Goal: Transaction & Acquisition: Book appointment/travel/reservation

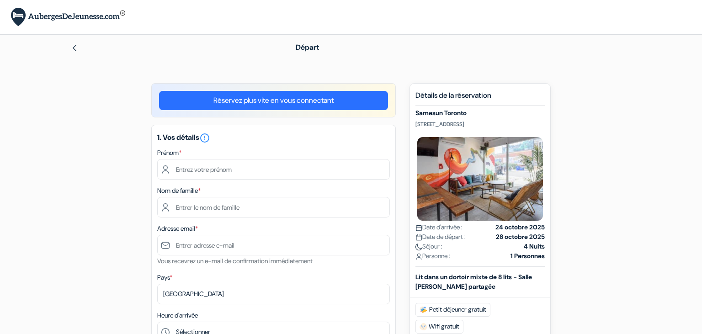
scroll to position [90, 0]
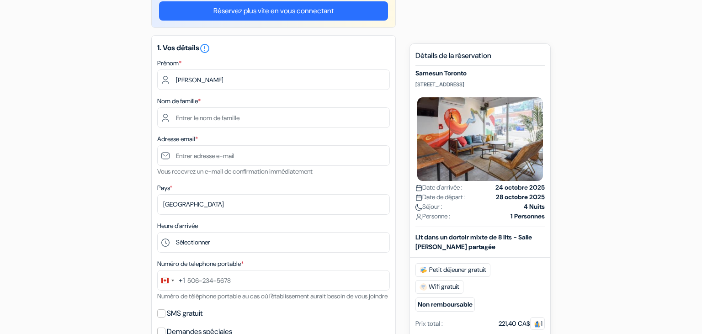
type input "Clara"
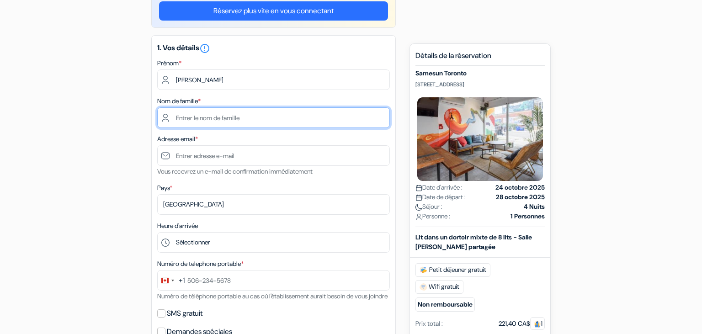
click at [197, 122] on input "text" at bounding box center [273, 117] width 233 height 21
type input "FAJEAU"
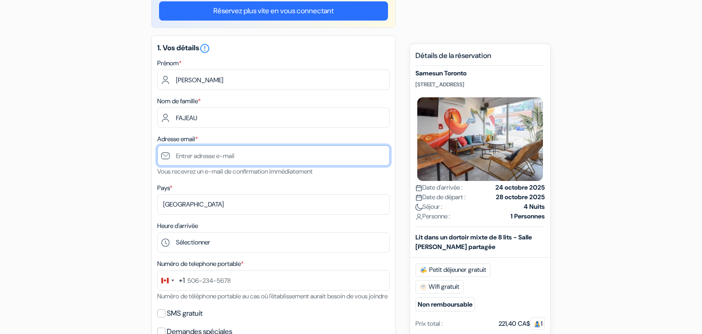
click at [199, 160] on input "text" at bounding box center [273, 155] width 233 height 21
type input "[EMAIL_ADDRESS][DOMAIN_NAME]"
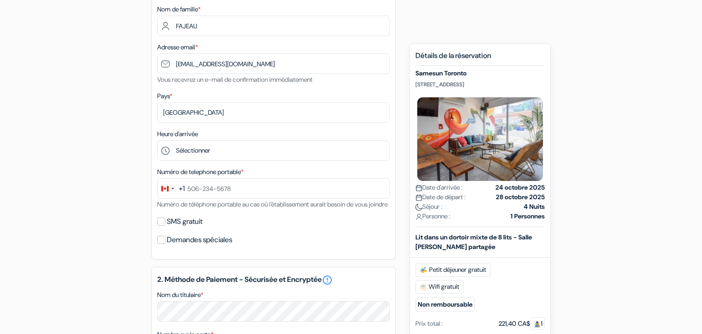
scroll to position [183, 0]
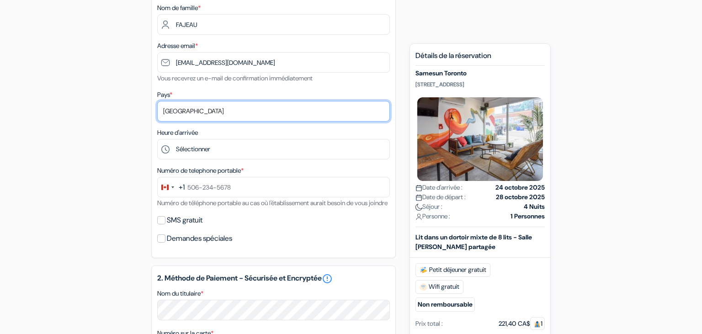
click at [157, 101] on select "Selectionner le pays Abkhazie Afghanistan Afrique Du sud Albanie Algérie Allema…" at bounding box center [273, 111] width 233 height 21
select select "67"
click option "France" at bounding box center [0, 0] width 0 height 0
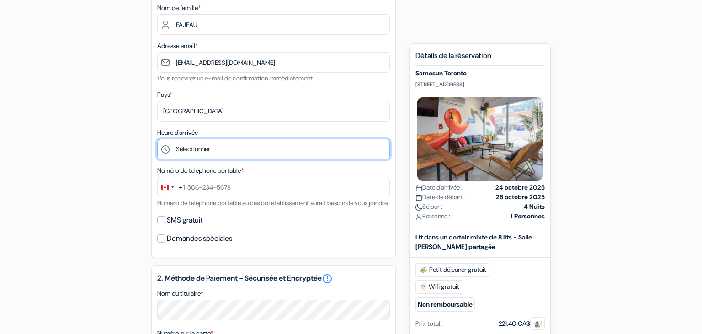
click at [157, 139] on select "Sélectionner 1:00 2:00 3:00 4:00 5:00 6:00 7:00 8:00 9:00 10:00 11:00 12:00 13:…" at bounding box center [273, 149] width 233 height 21
select select "13"
click option "13:00" at bounding box center [0, 0] width 0 height 0
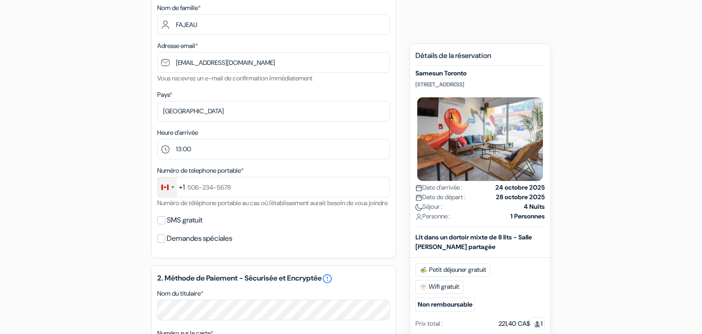
click at [171, 186] on div "Change country, selected Canada (+1)" at bounding box center [167, 187] width 19 height 20
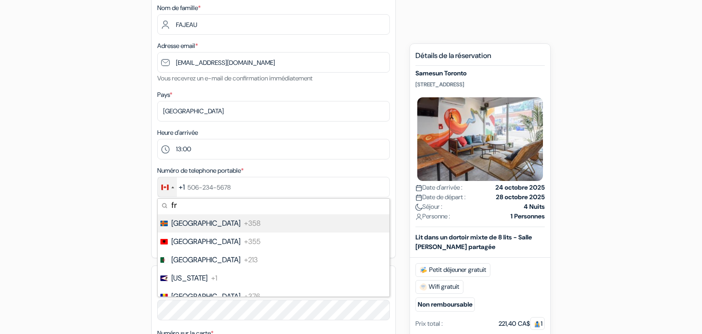
scroll to position [0, 0]
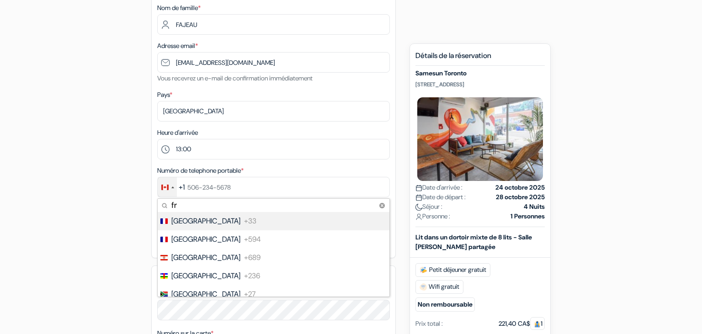
type input "fr"
click at [188, 223] on span "France" at bounding box center [206, 221] width 69 height 11
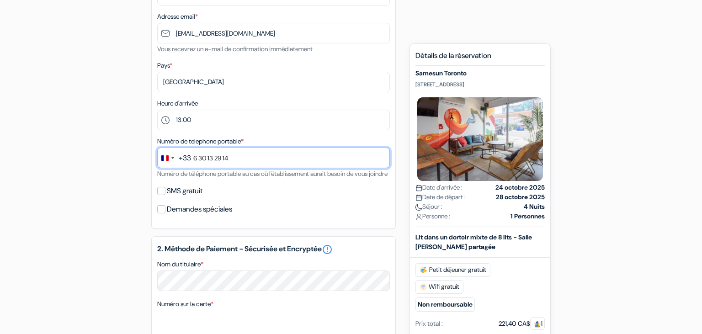
scroll to position [214, 0]
type input "6 30 13 29 14"
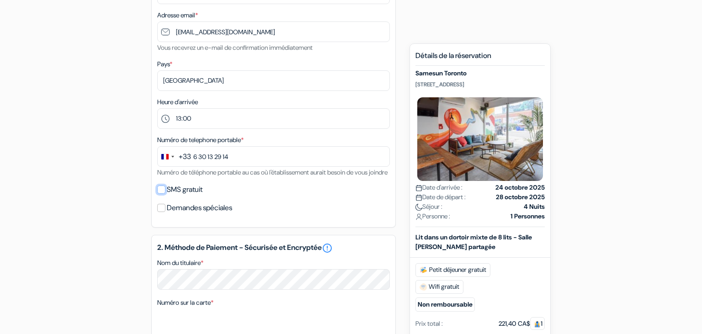
click at [161, 194] on input "SMS gratuit" at bounding box center [161, 190] width 8 height 8
checkbox input "true"
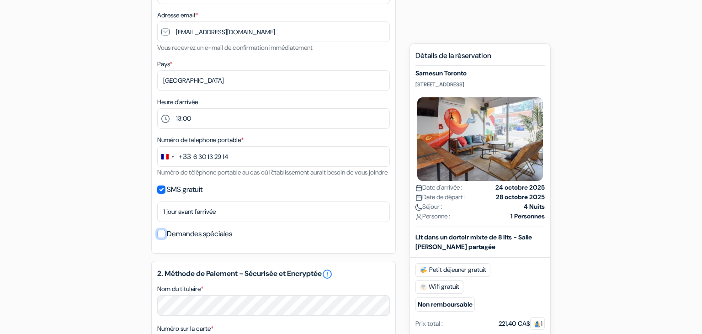
click at [158, 238] on input "Demandes spéciales" at bounding box center [161, 234] width 8 height 8
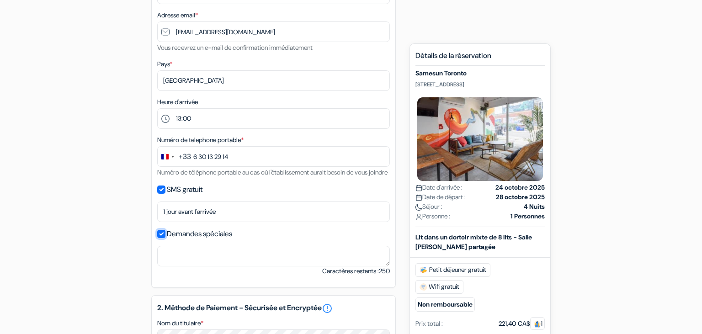
click at [164, 238] on input "Demandes spéciales" at bounding box center [161, 234] width 8 height 8
checkbox input "false"
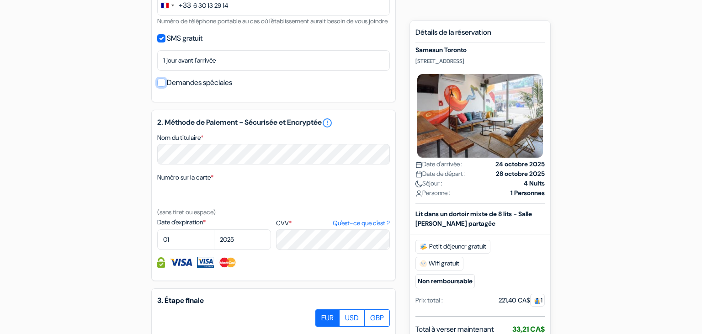
scroll to position [365, 0]
click at [157, 229] on select "01 02 03 04 05 06 07 08 09 10 11 12" at bounding box center [185, 239] width 57 height 21
click option "04" at bounding box center [0, 0] width 0 height 0
click at [157, 229] on select "01 02 03 04 05 06 07 08 09 10 11 12" at bounding box center [185, 239] width 57 height 21
select select "03"
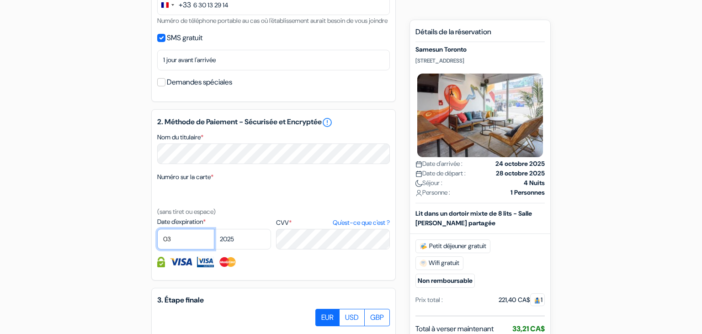
click option "03" at bounding box center [0, 0] width 0 height 0
click at [214, 229] on select "2025 2026 2027 2028 2029 2030 2031 2032 2033 2034 2035 2036 2037 2038 2039 2040…" at bounding box center [242, 239] width 57 height 21
select select "2026"
click option "2026" at bounding box center [0, 0] width 0 height 0
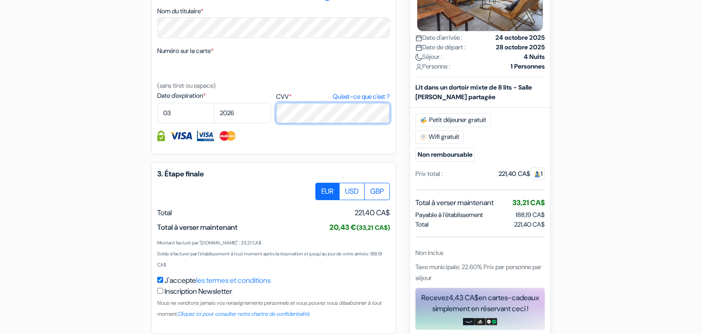
scroll to position [544, 0]
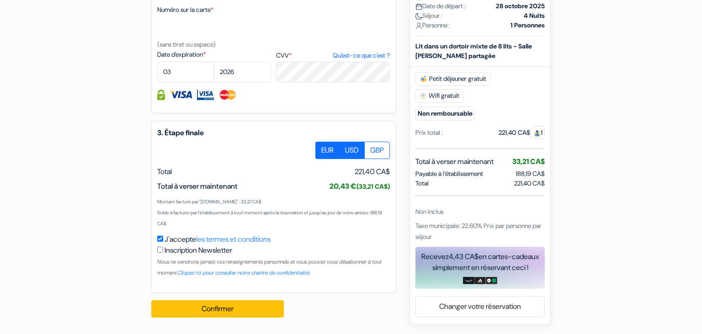
click at [348, 153] on label "USD" at bounding box center [352, 150] width 26 height 17
click at [322, 148] on input "USD" at bounding box center [319, 145] width 6 height 6
radio input "true"
click at [371, 153] on label "GBP" at bounding box center [378, 150] width 26 height 17
click at [322, 148] on input "GBP" at bounding box center [319, 145] width 6 height 6
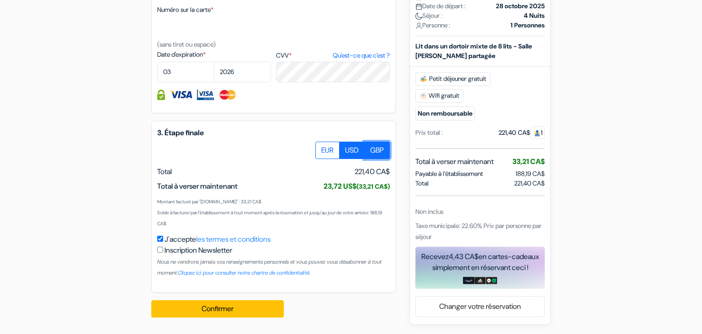
radio input "true"
click at [350, 152] on label "USD" at bounding box center [352, 150] width 26 height 17
click at [322, 148] on input "USD" at bounding box center [319, 145] width 6 height 6
radio input "true"
click at [321, 149] on label "EUR" at bounding box center [328, 150] width 24 height 17
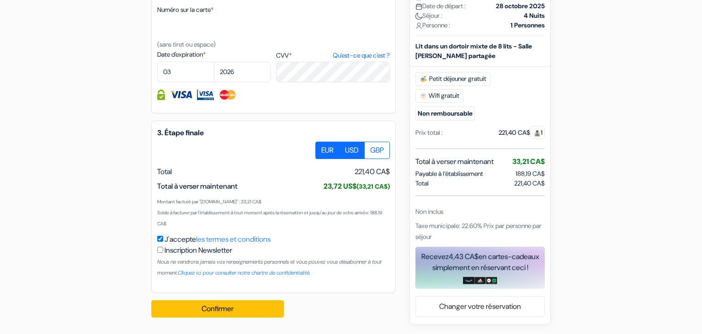
click at [321, 148] on input "EUR" at bounding box center [319, 145] width 6 height 6
radio input "true"
click at [343, 150] on label "USD" at bounding box center [352, 150] width 26 height 17
click at [322, 148] on input "USD" at bounding box center [319, 145] width 6 height 6
radio input "true"
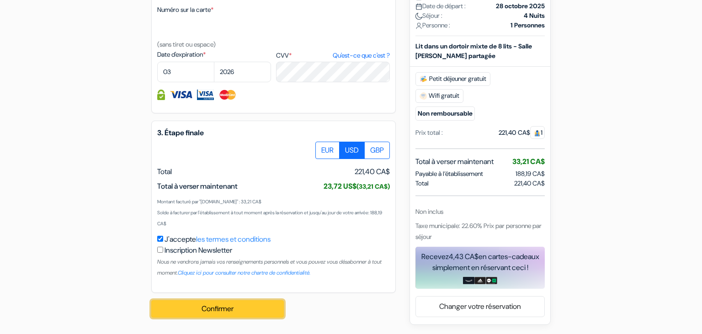
click at [249, 304] on button "Confirmer Loading..." at bounding box center [217, 308] width 133 height 17
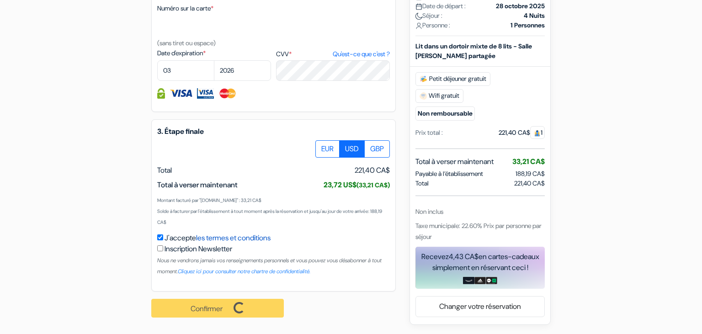
scroll to position [545, 0]
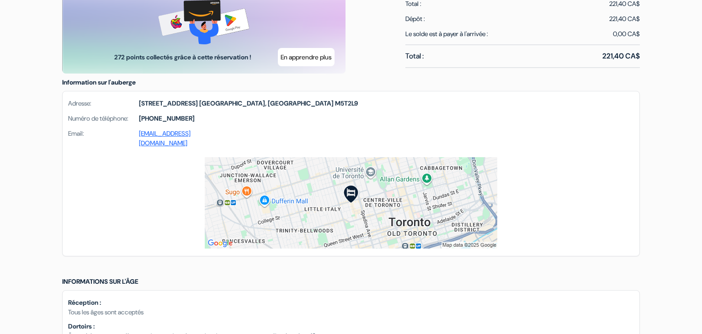
scroll to position [569, 0]
click at [229, 243] on div "Adresse: [STREET_ADDRESS] [GEOGRAPHIC_DATA], [GEOGRAPHIC_DATA] M5T2L9 Numéro de…" at bounding box center [351, 175] width 578 height 166
